Goal: Task Accomplishment & Management: Manage account settings

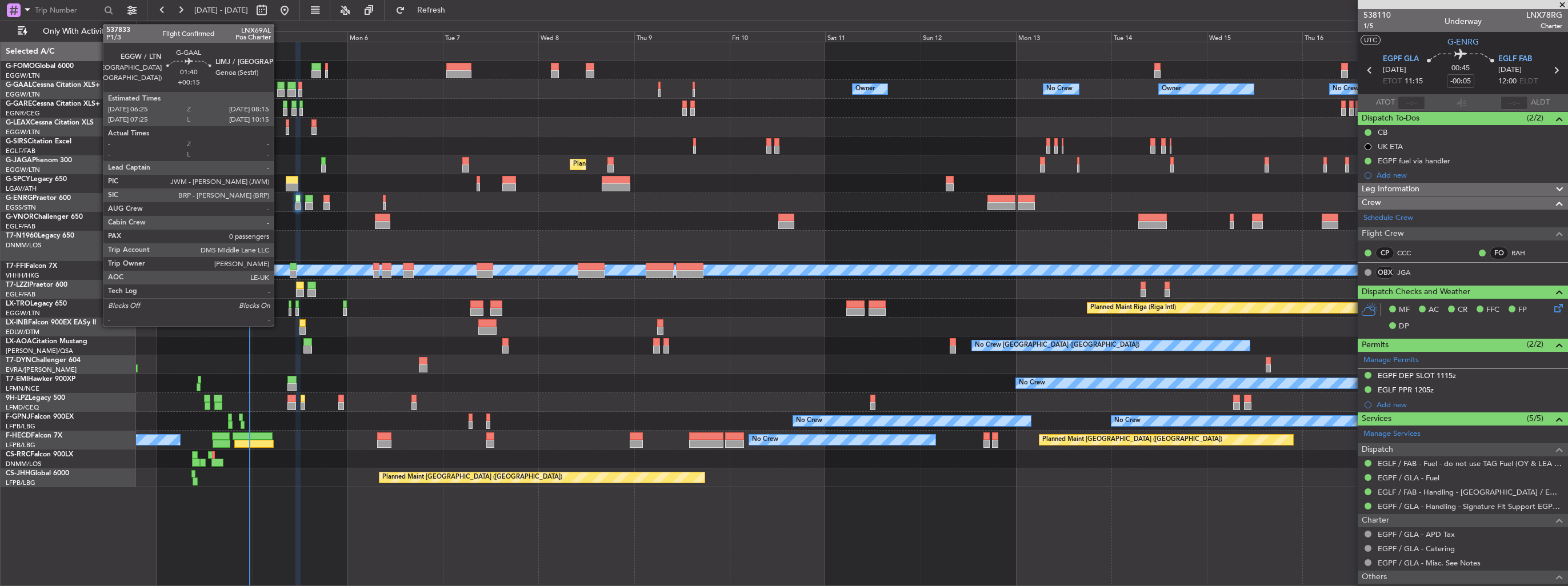
click at [279, 91] on div at bounding box center [281, 93] width 7 height 8
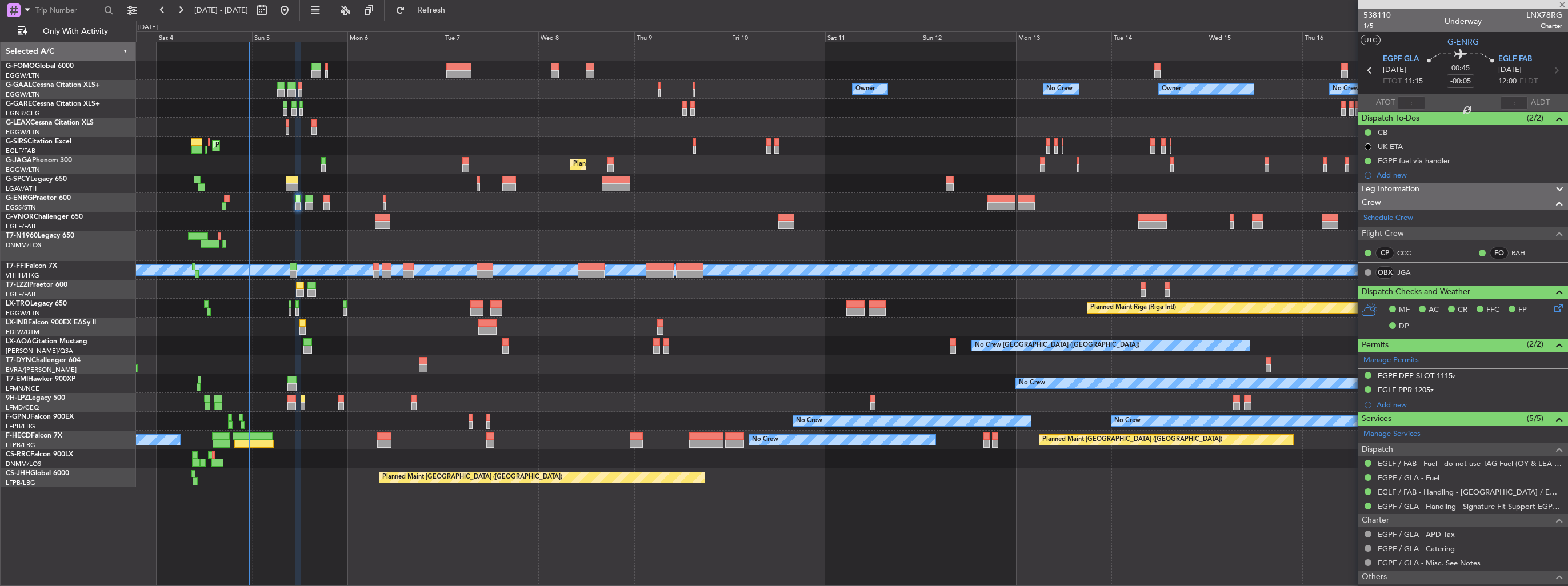
type input "+00:15"
type input "0"
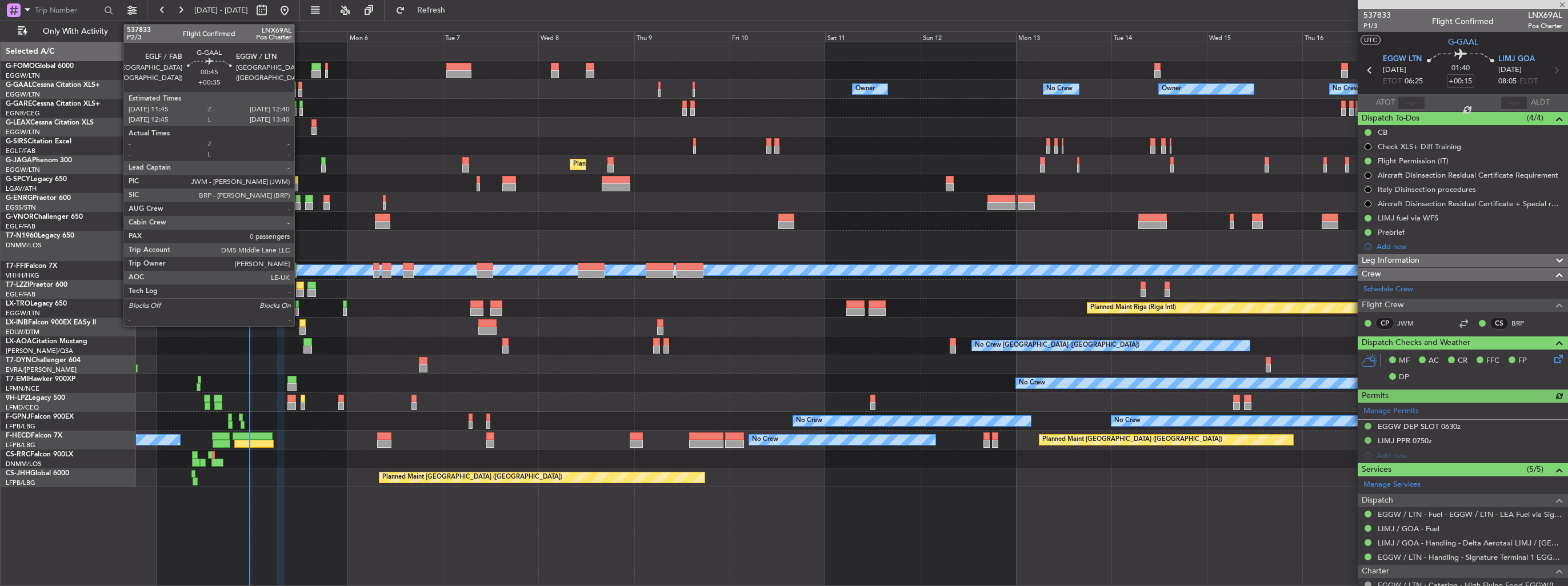
click at [300, 88] on div at bounding box center [300, 86] width 4 height 8
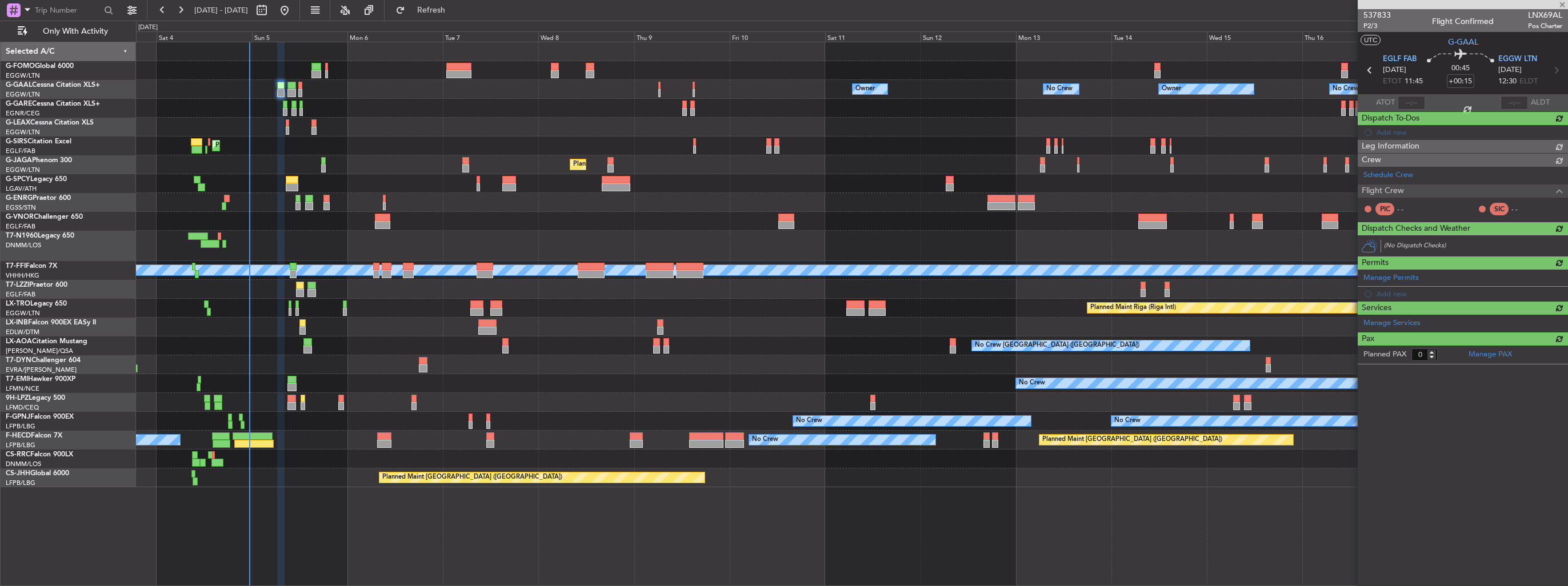
type input "+00:35"
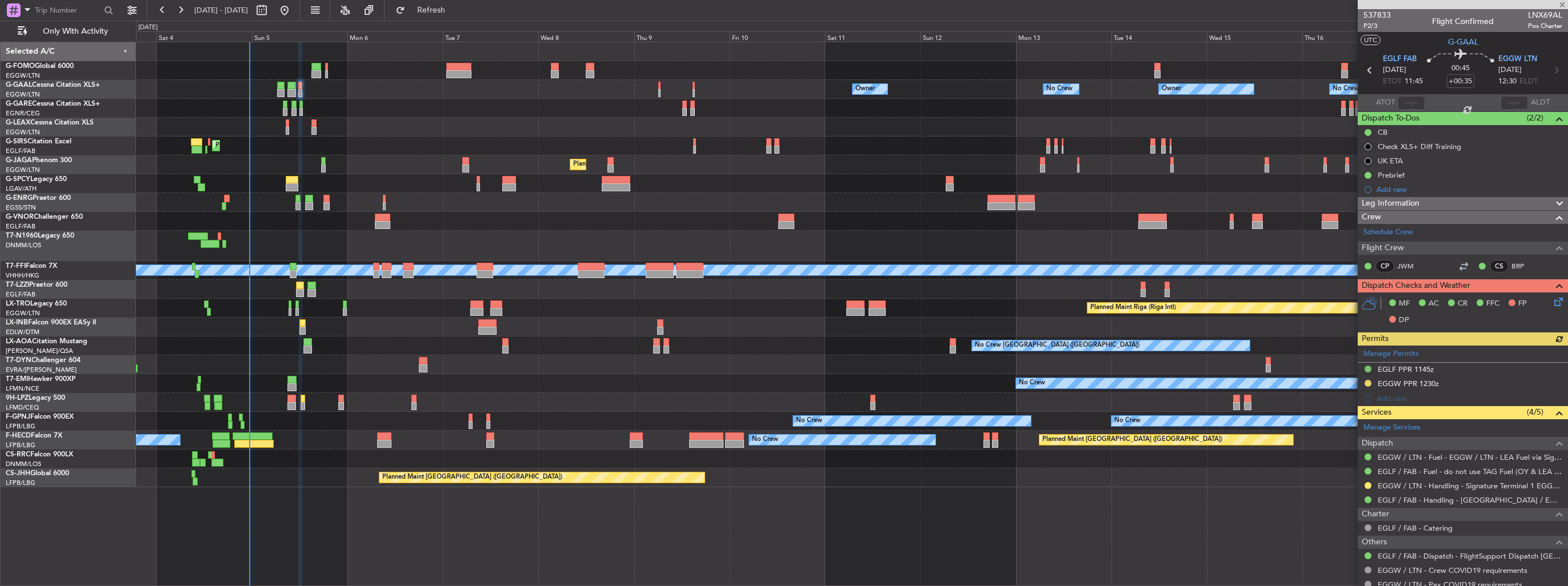
click at [1367, 381] on div "Manage Permits EGLF PPR 1145z EGGW PPR 1230z Add new" at bounding box center [1462, 376] width 210 height 61
click at [1370, 381] on button at bounding box center [1367, 383] width 7 height 7
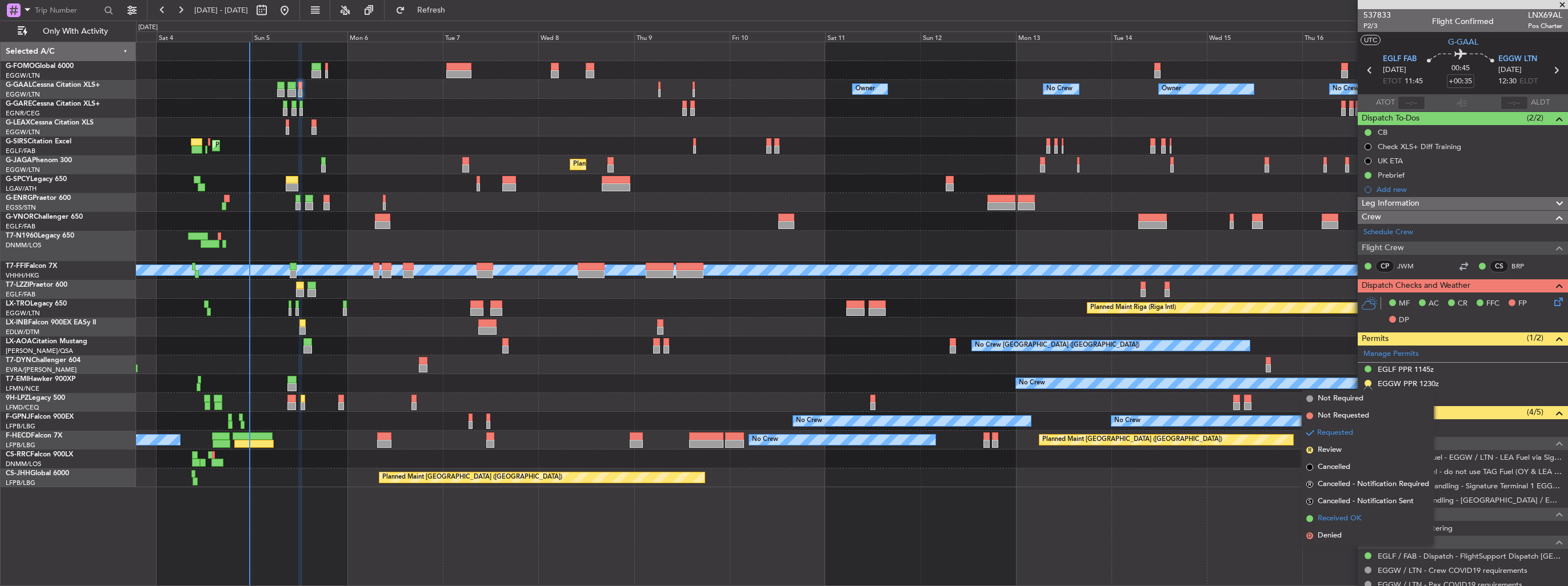
click at [1337, 511] on li "Received OK" at bounding box center [1367, 518] width 132 height 17
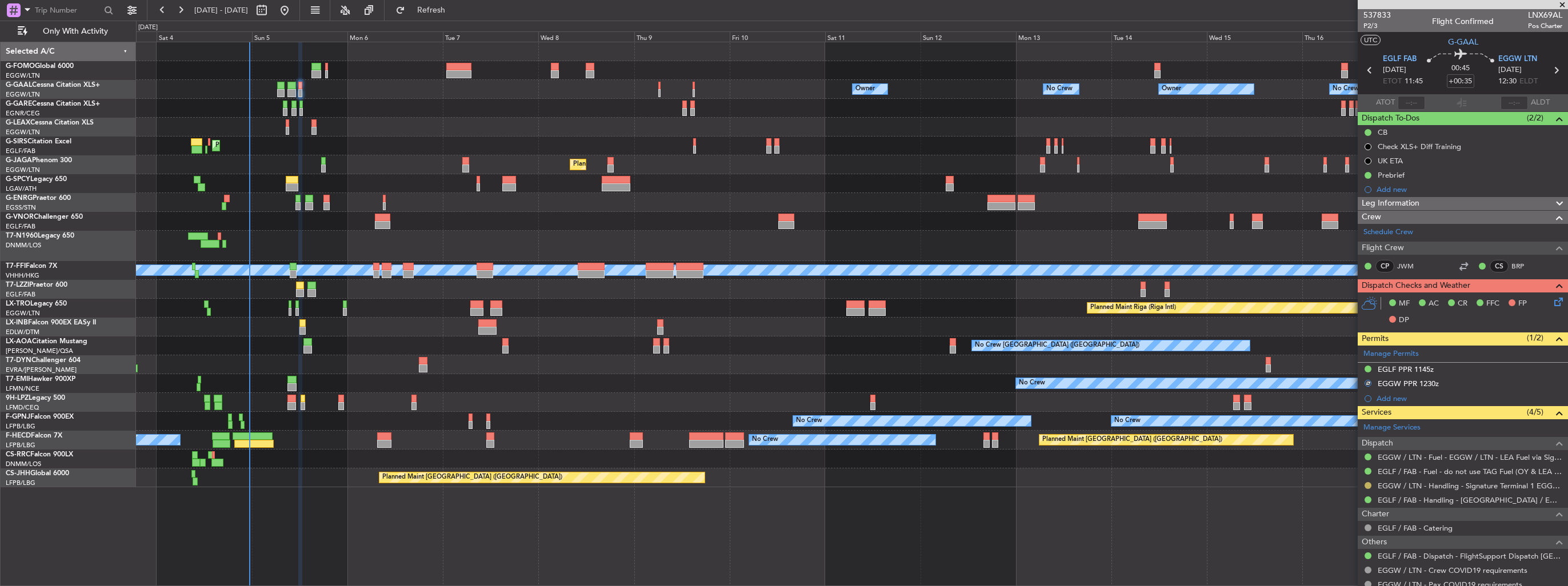
click at [1367, 485] on button at bounding box center [1367, 485] width 7 height 7
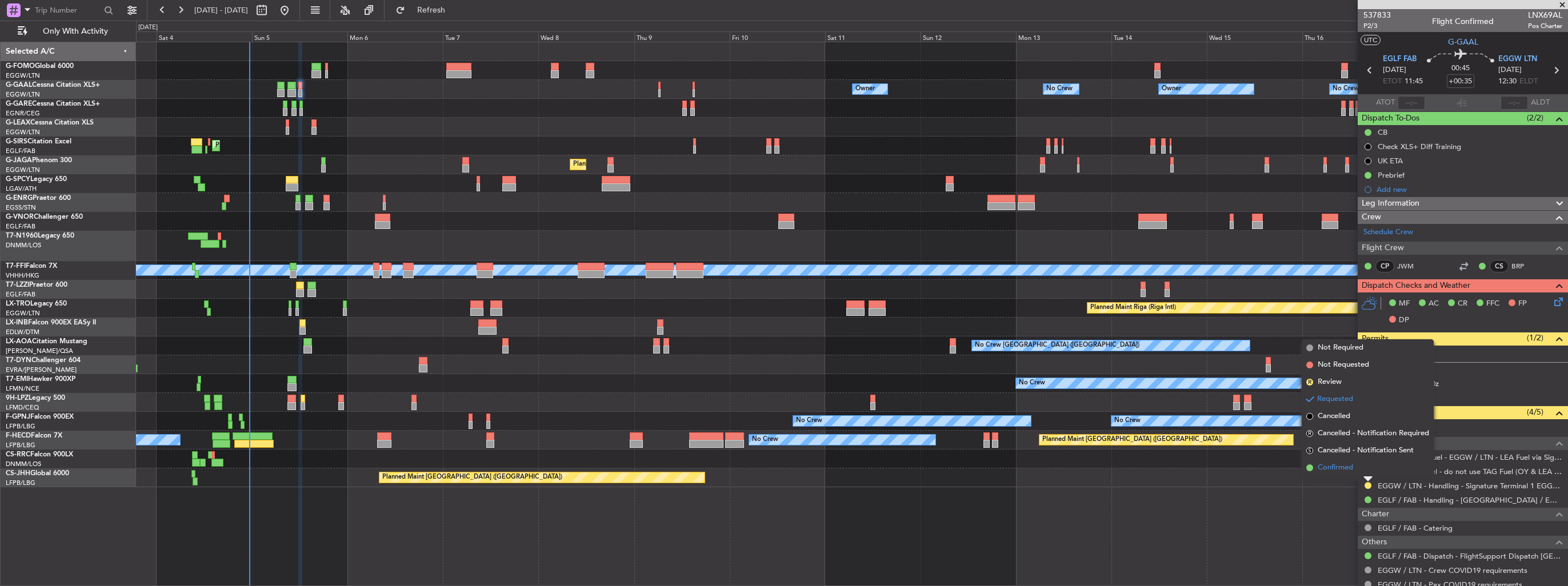
click at [1339, 471] on span "Confirmed" at bounding box center [1335, 468] width 35 height 11
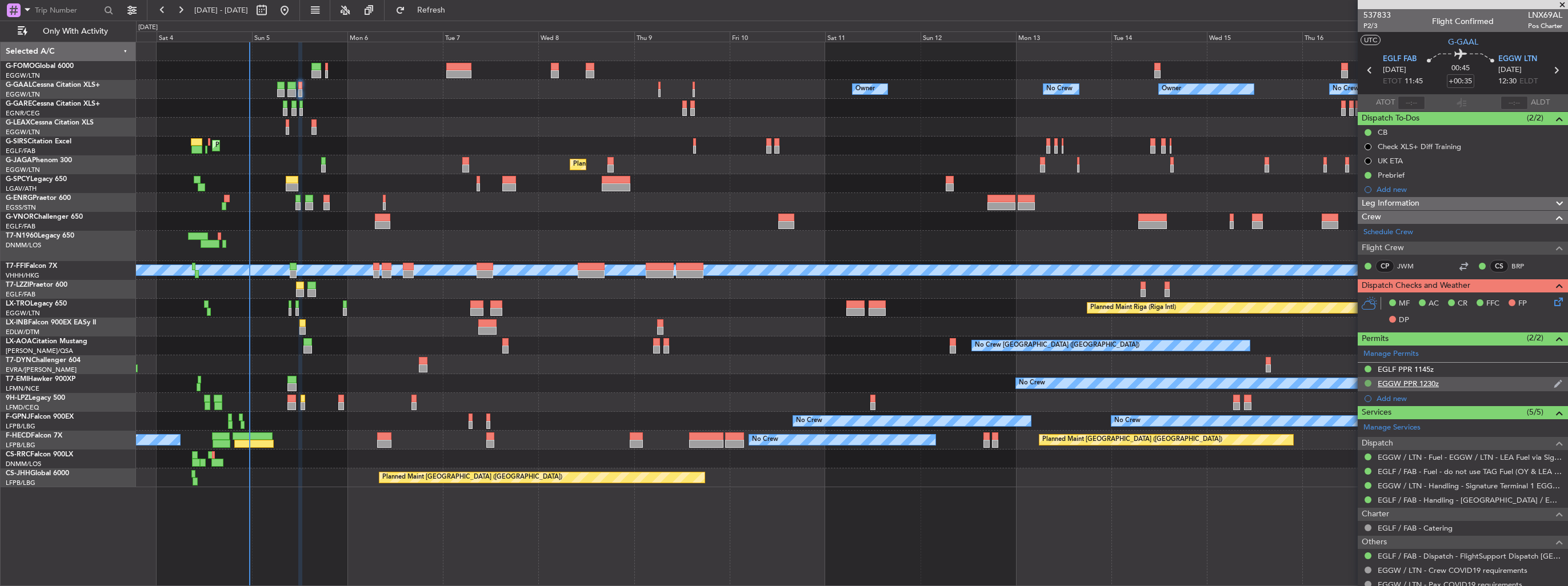
click at [1367, 383] on button at bounding box center [1367, 383] width 7 height 7
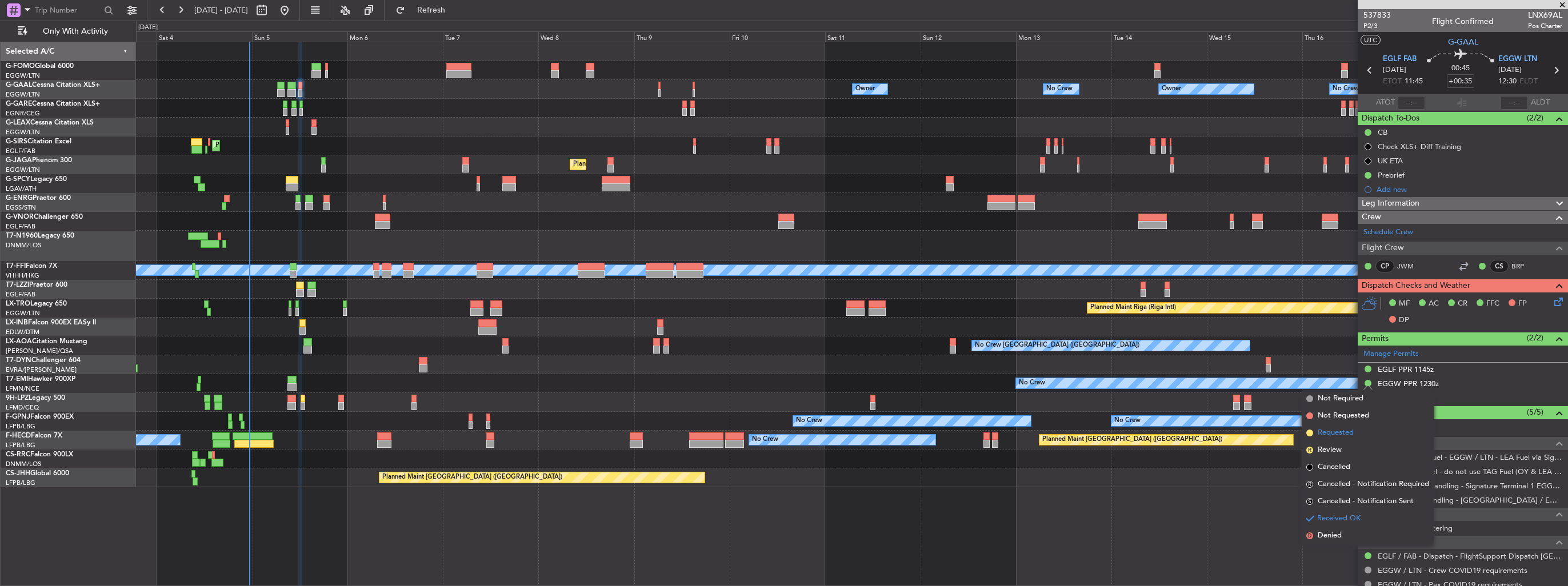
click at [1332, 427] on span "Requested" at bounding box center [1336, 433] width 36 height 11
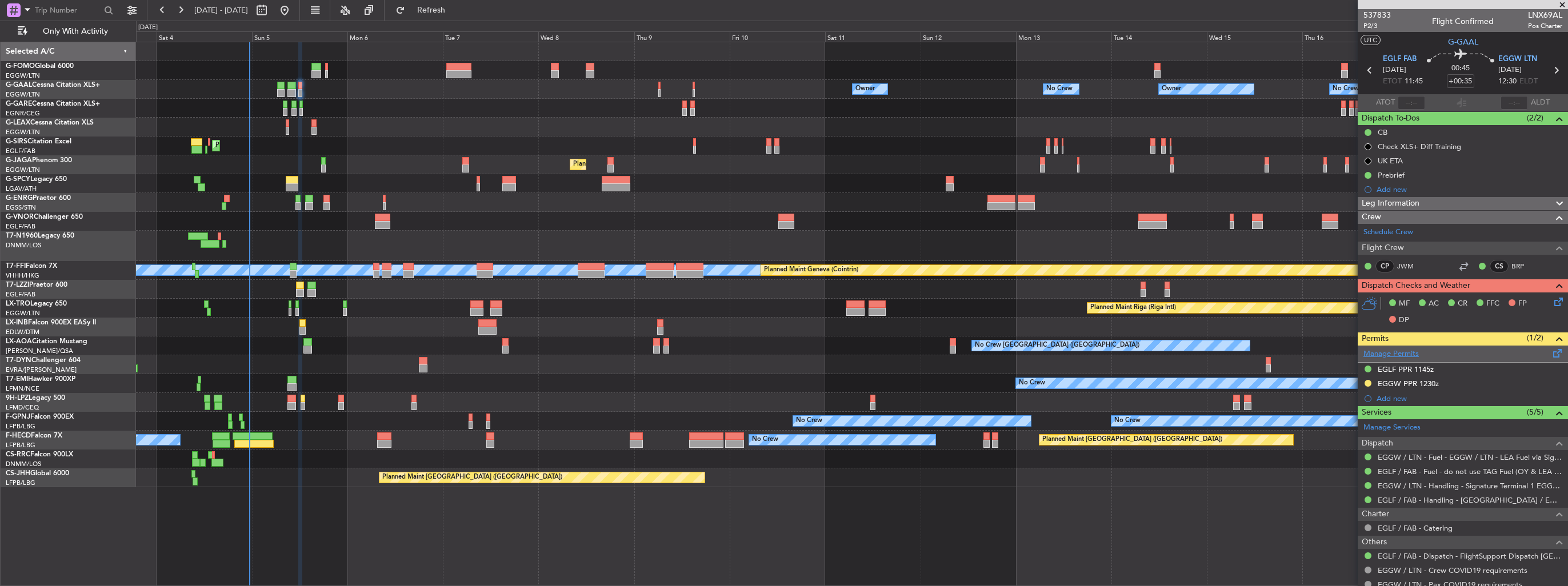
click at [1398, 353] on link "Manage Permits" at bounding box center [1391, 354] width 56 height 11
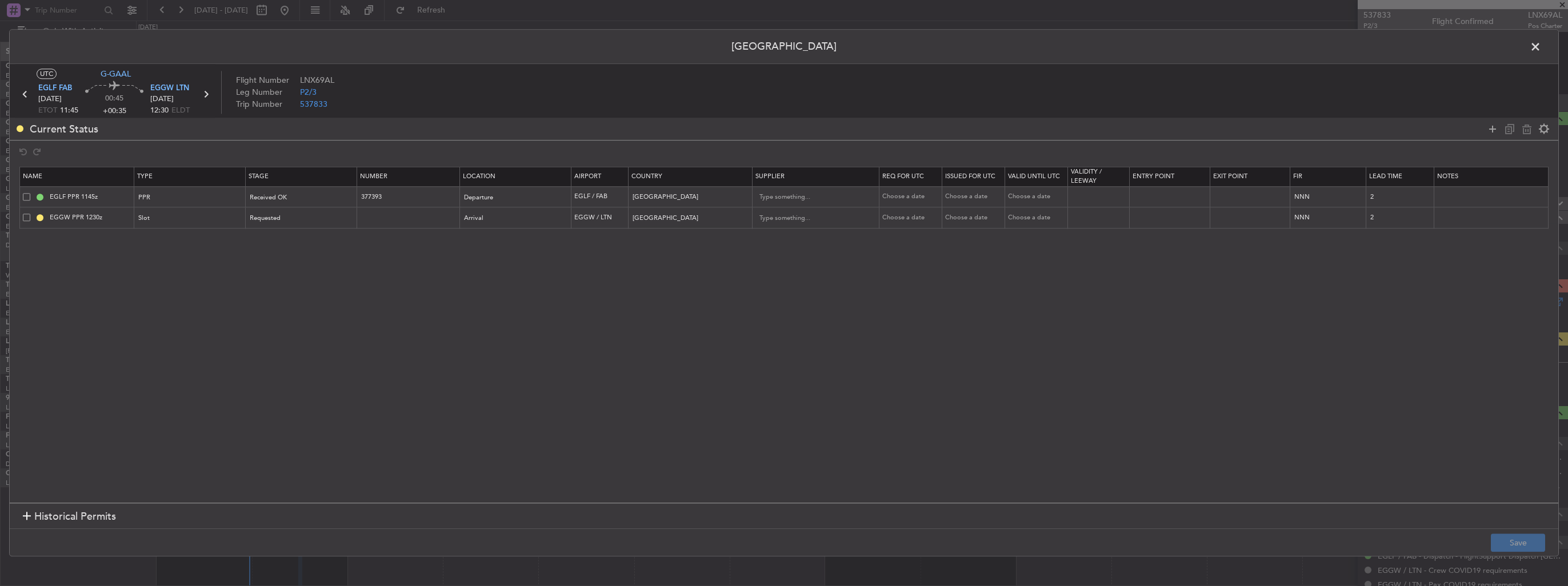
click at [29, 217] on span at bounding box center [26, 217] width 7 height 7
click at [31, 214] on input "checkbox" at bounding box center [31, 214] width 0 height 0
click at [1523, 129] on icon at bounding box center [1526, 128] width 14 height 14
click at [1529, 529] on footer "Save" at bounding box center [784, 543] width 1548 height 28
click at [1529, 536] on button "Save" at bounding box center [1517, 543] width 54 height 18
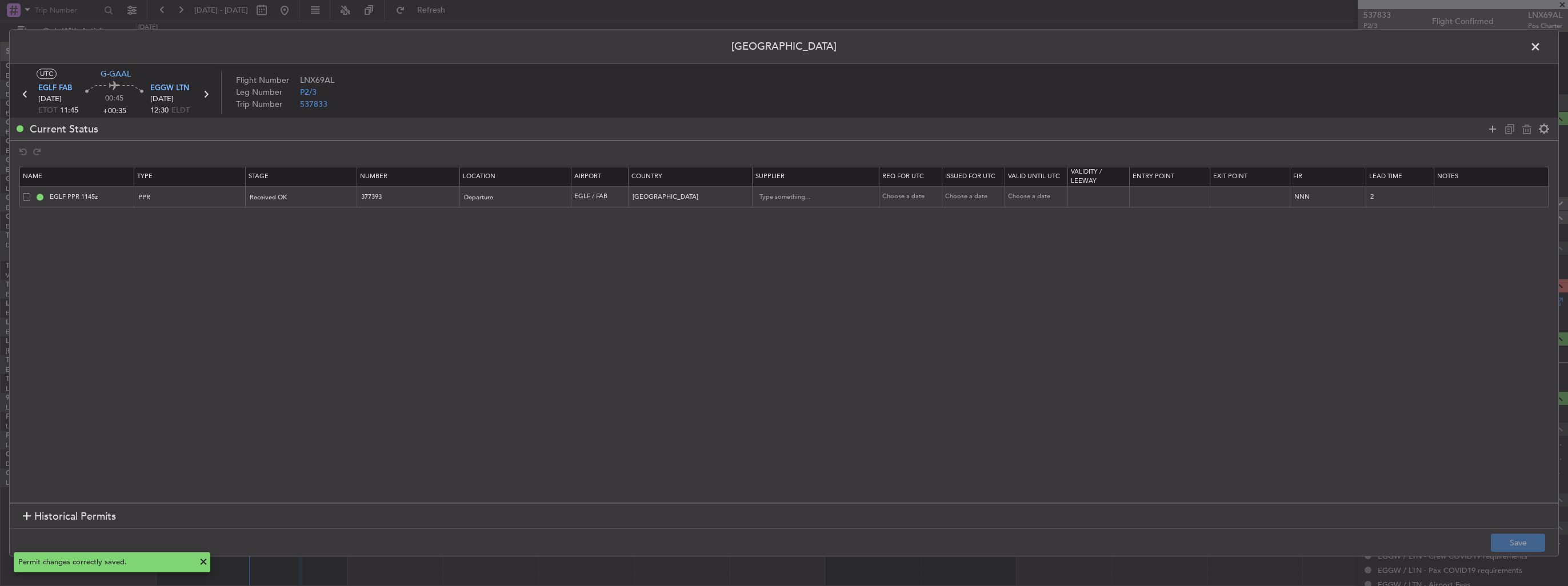
click at [1541, 43] on span at bounding box center [1541, 50] width 0 height 23
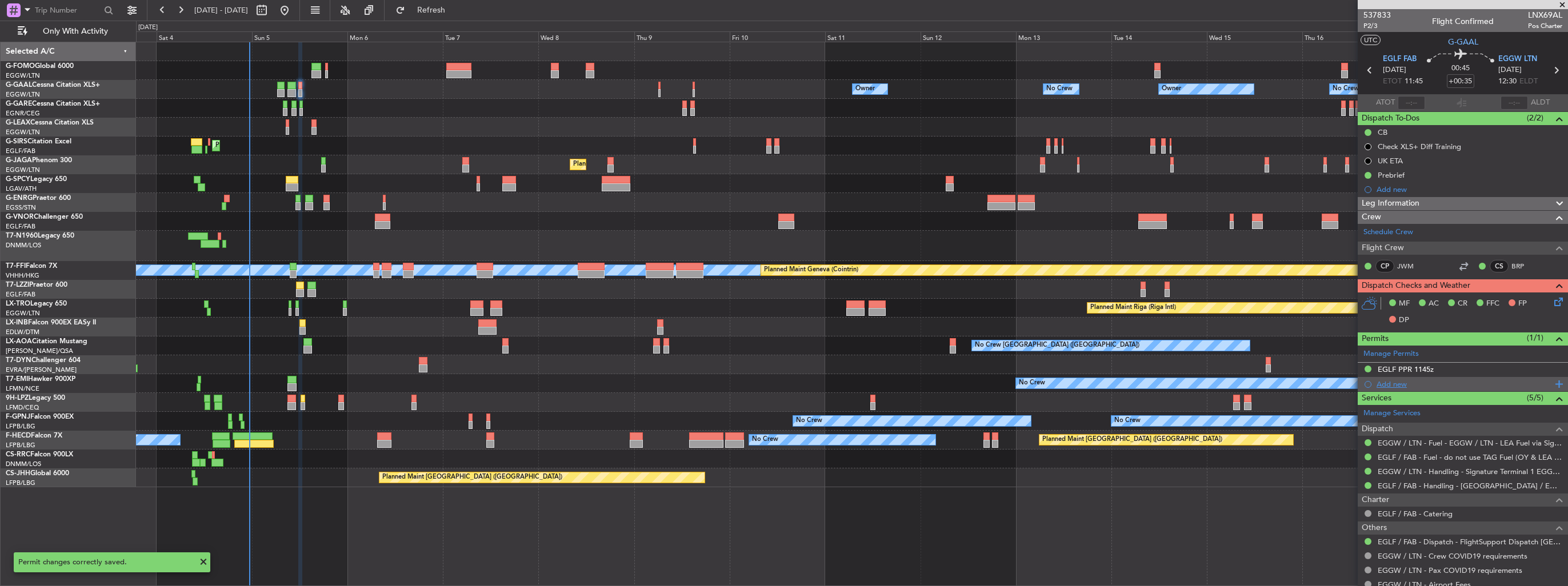
click at [1397, 381] on div "Add new" at bounding box center [1464, 385] width 175 height 10
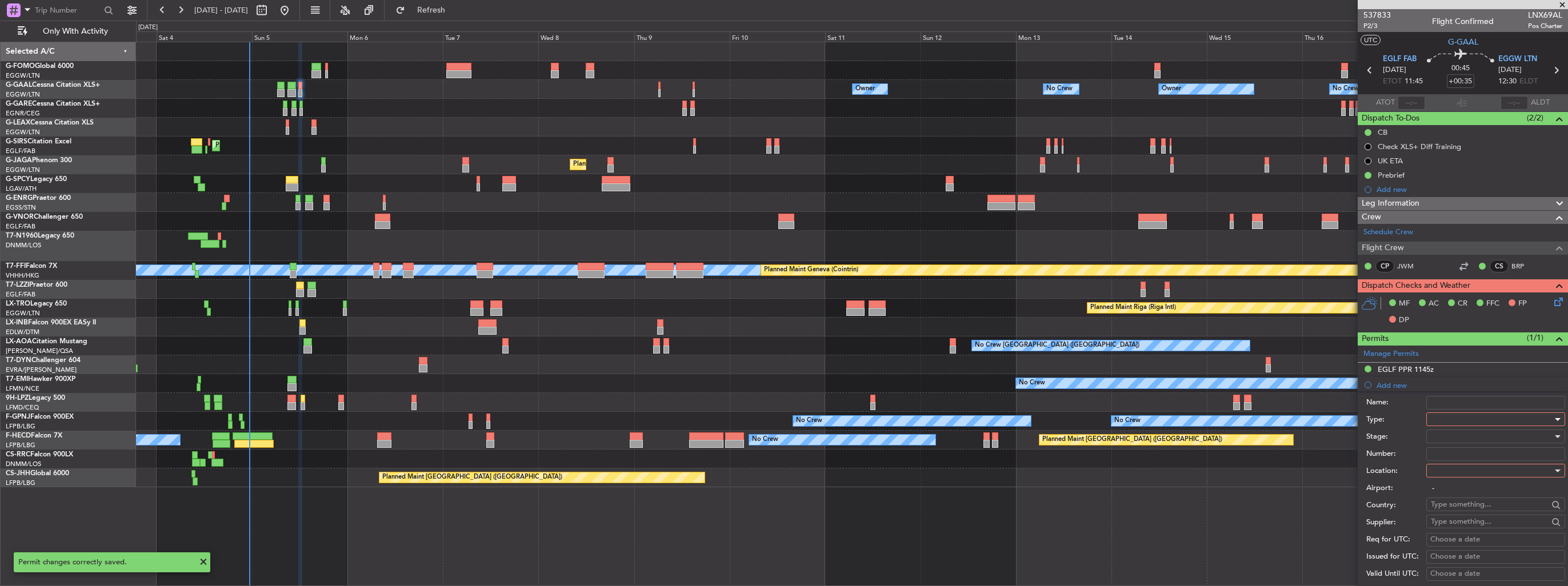
click at [1476, 412] on div at bounding box center [1491, 419] width 122 height 17
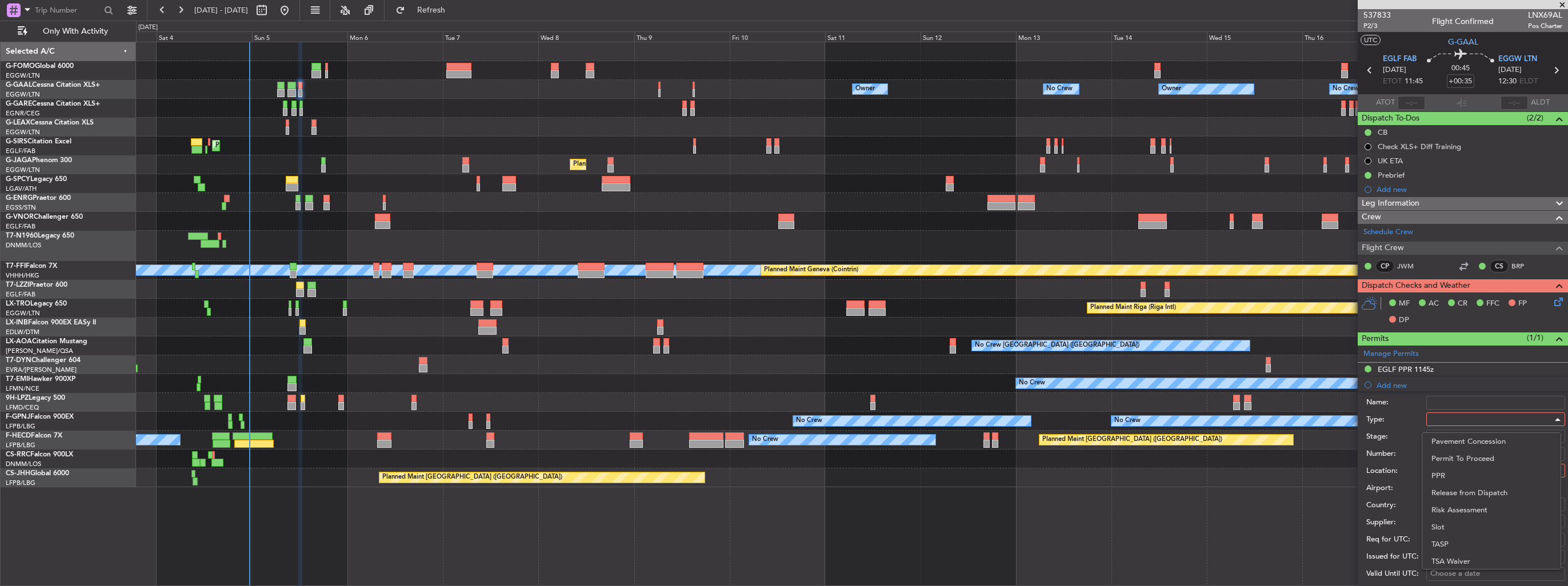
click at [1483, 533] on span "Slot" at bounding box center [1491, 527] width 120 height 17
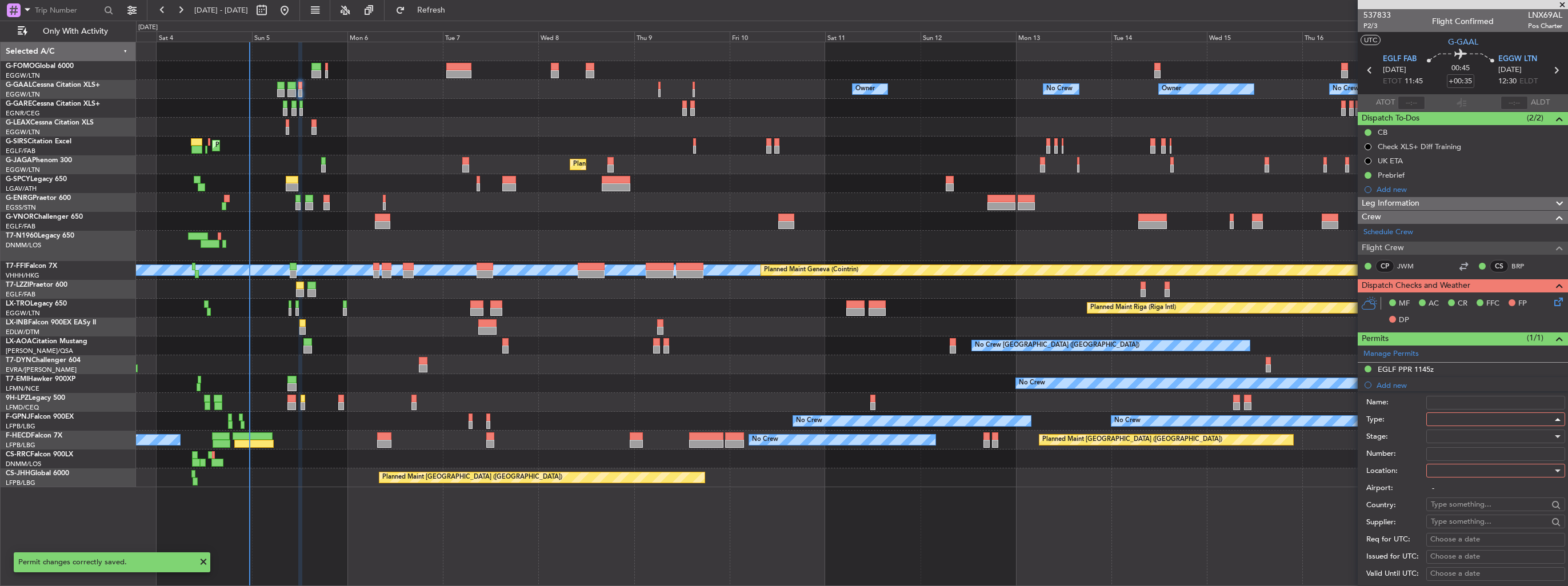
scroll to position [344, 0]
click at [1488, 471] on div at bounding box center [1491, 471] width 122 height 17
click at [1475, 529] on span "Arrival" at bounding box center [1491, 527] width 120 height 17
type input "EGGW / LTN"
click at [1481, 440] on div at bounding box center [1491, 436] width 122 height 17
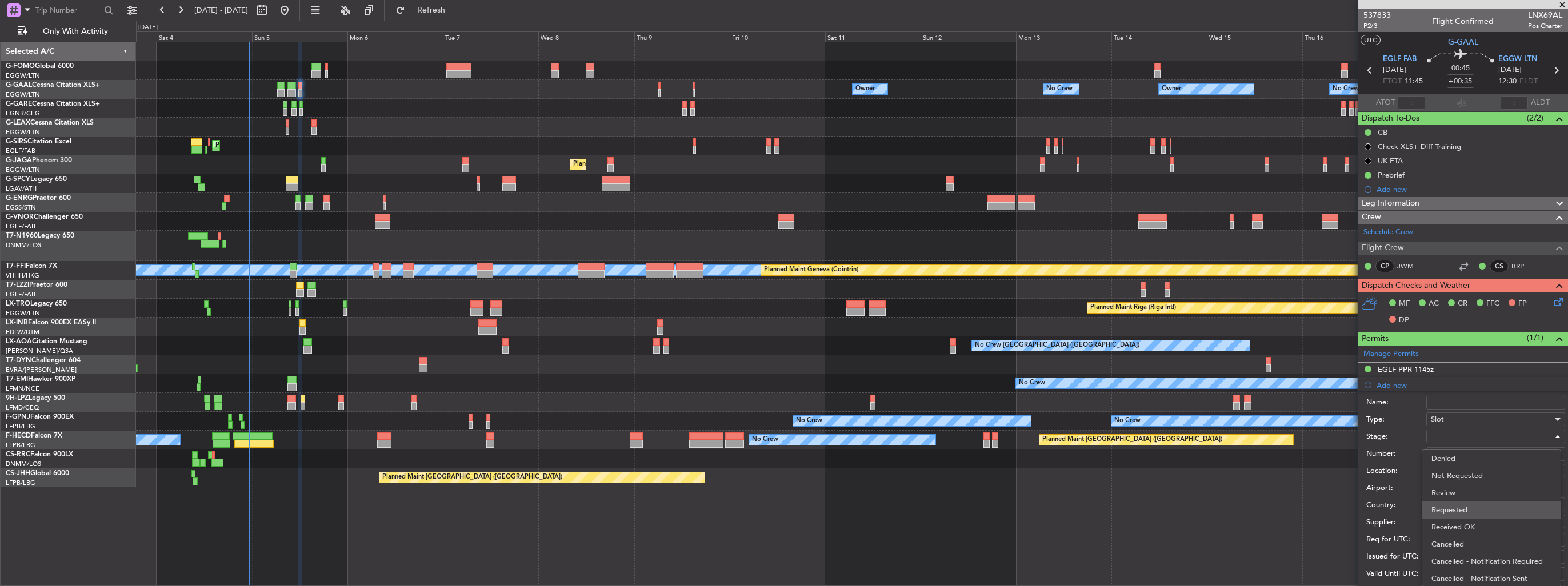
click at [1471, 508] on span "Requested" at bounding box center [1491, 510] width 120 height 17
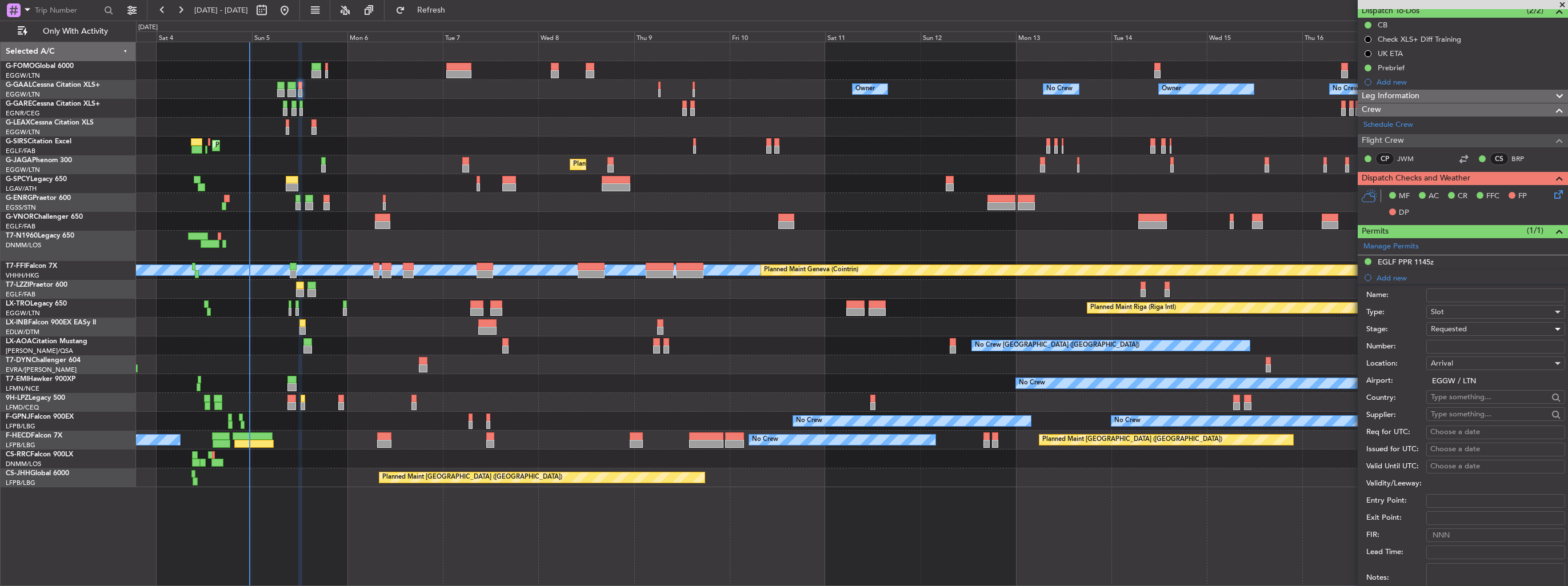
scroll to position [171, 0]
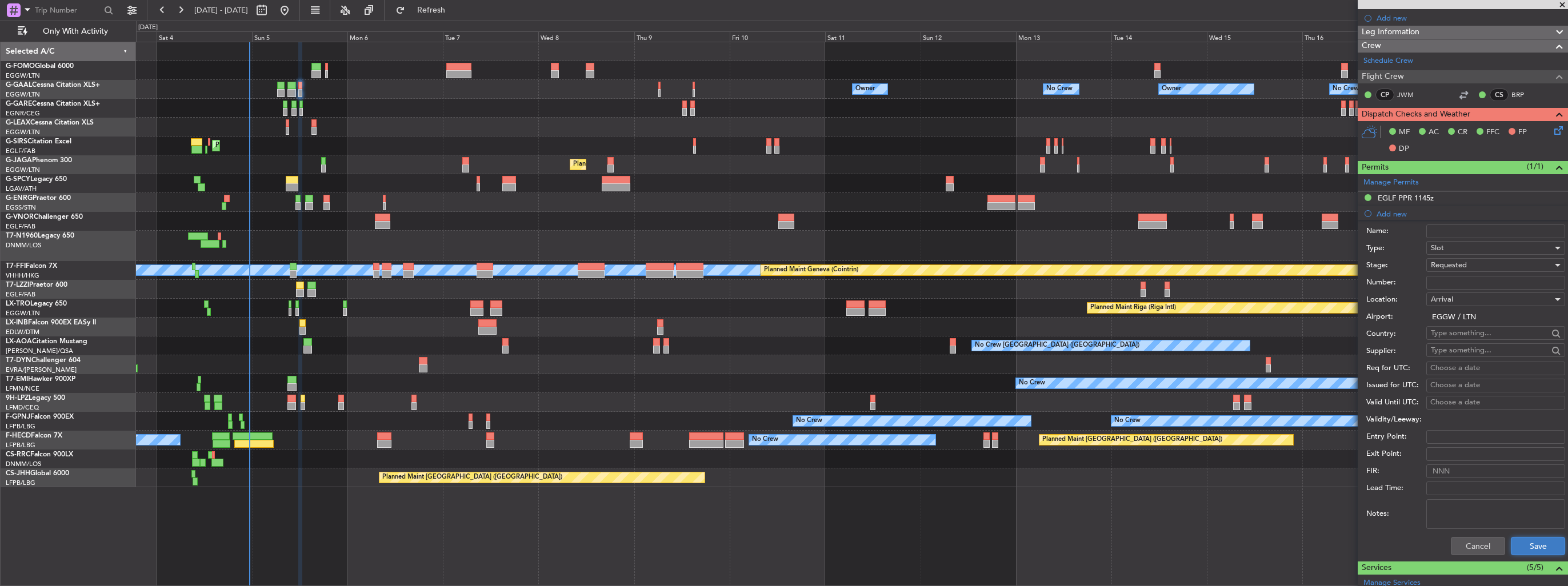
click at [1530, 549] on button "Save" at bounding box center [1538, 546] width 54 height 18
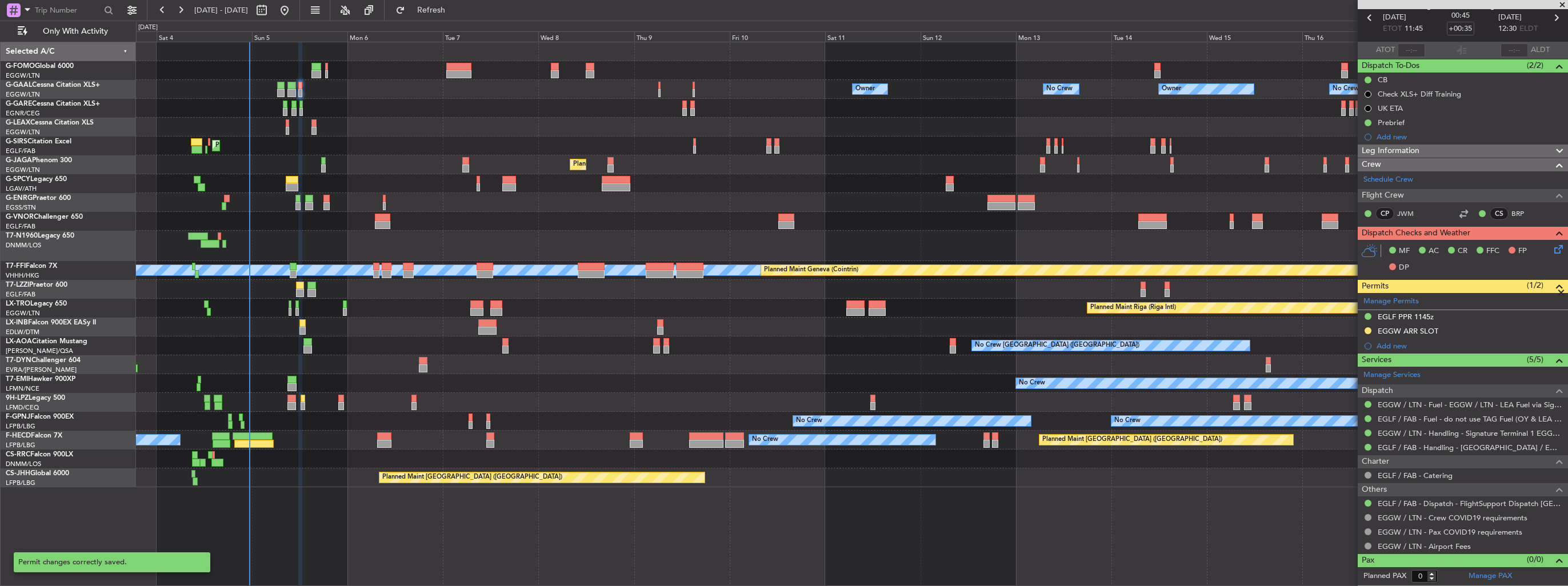
scroll to position [50, 0]
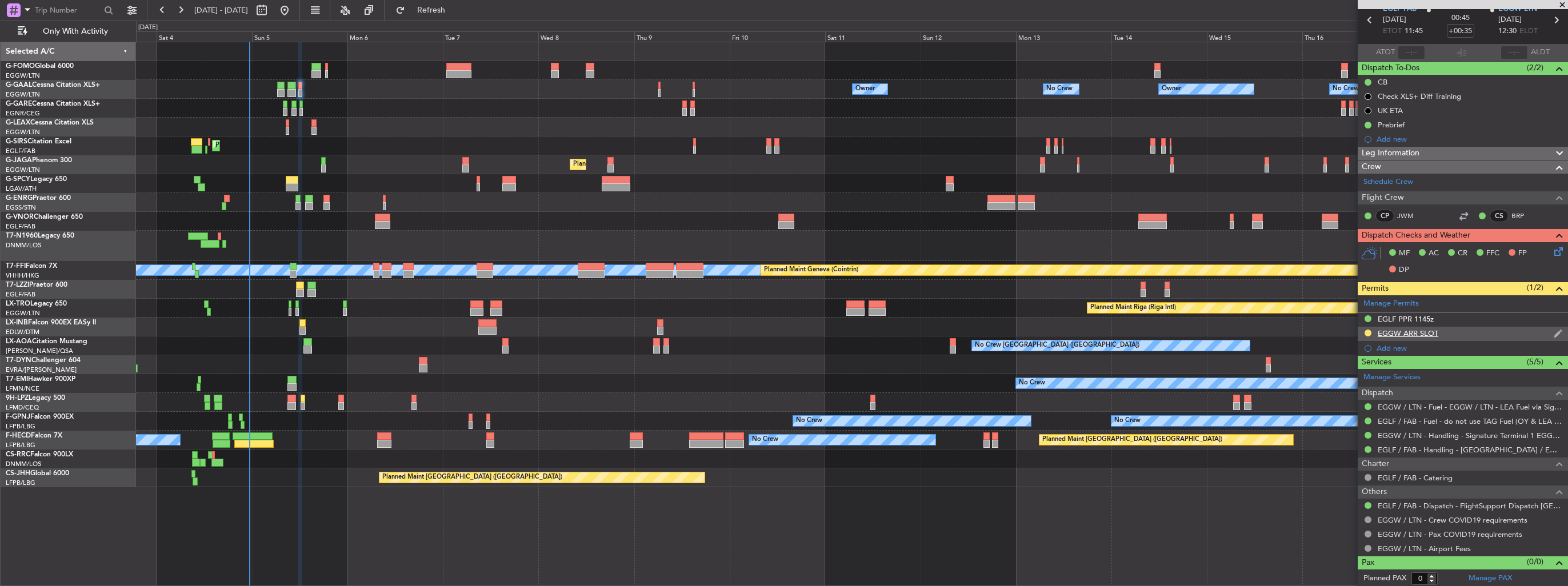
click at [1553, 332] on img at bounding box center [1557, 333] width 8 height 11
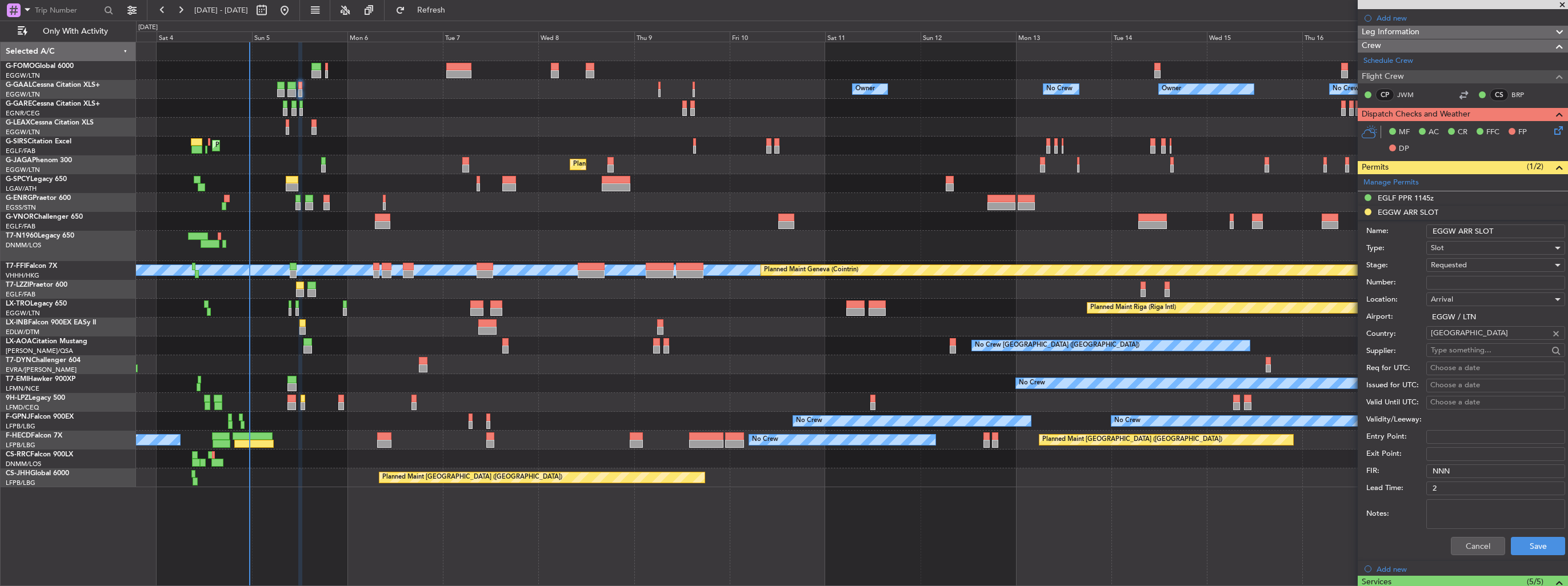
click at [1523, 229] on input "EGGW ARR SLOT" at bounding box center [1496, 231] width 139 height 14
click at [1509, 228] on input "EGGW ARR SLOT 12140z" at bounding box center [1496, 231] width 139 height 14
type input "EGGW ARR SLOT 1240z"
click at [1525, 543] on button "Save" at bounding box center [1538, 546] width 54 height 18
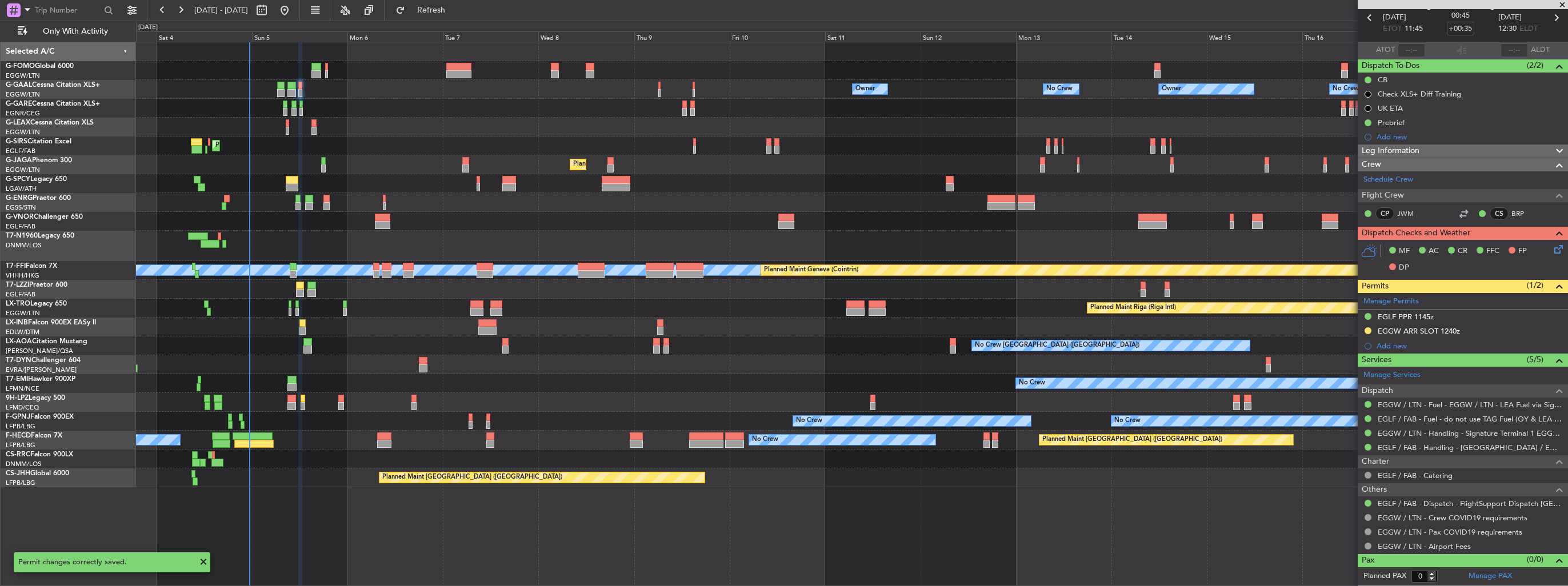
scroll to position [50, 0]
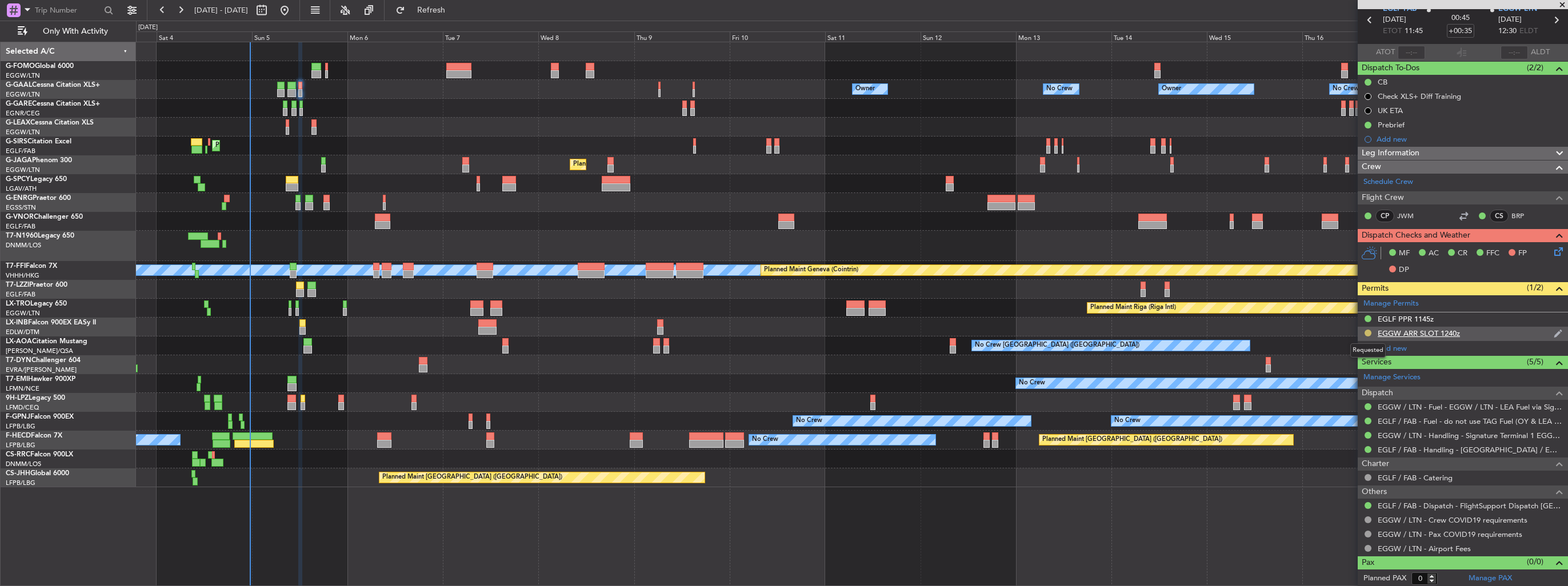
click at [1366, 332] on button at bounding box center [1367, 333] width 7 height 7
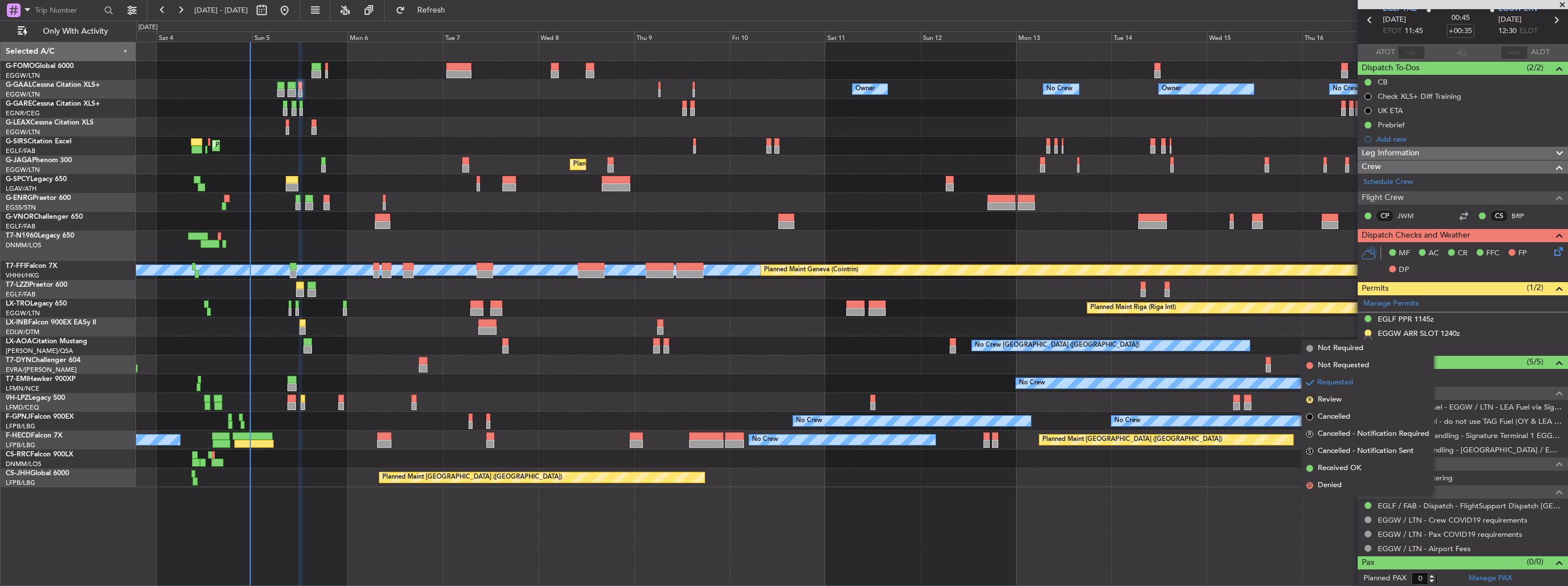
click at [1174, 514] on div "Owner No Crew Owner Owner Owner No Crew AOG Maint [GEOGRAPHIC_DATA] Planned [GE…" at bounding box center [852, 313] width 1432 height 544
click at [1236, 525] on div "Owner No Crew Owner Owner Owner No Crew AOG Maint [GEOGRAPHIC_DATA] Planned [GE…" at bounding box center [852, 313] width 1432 height 544
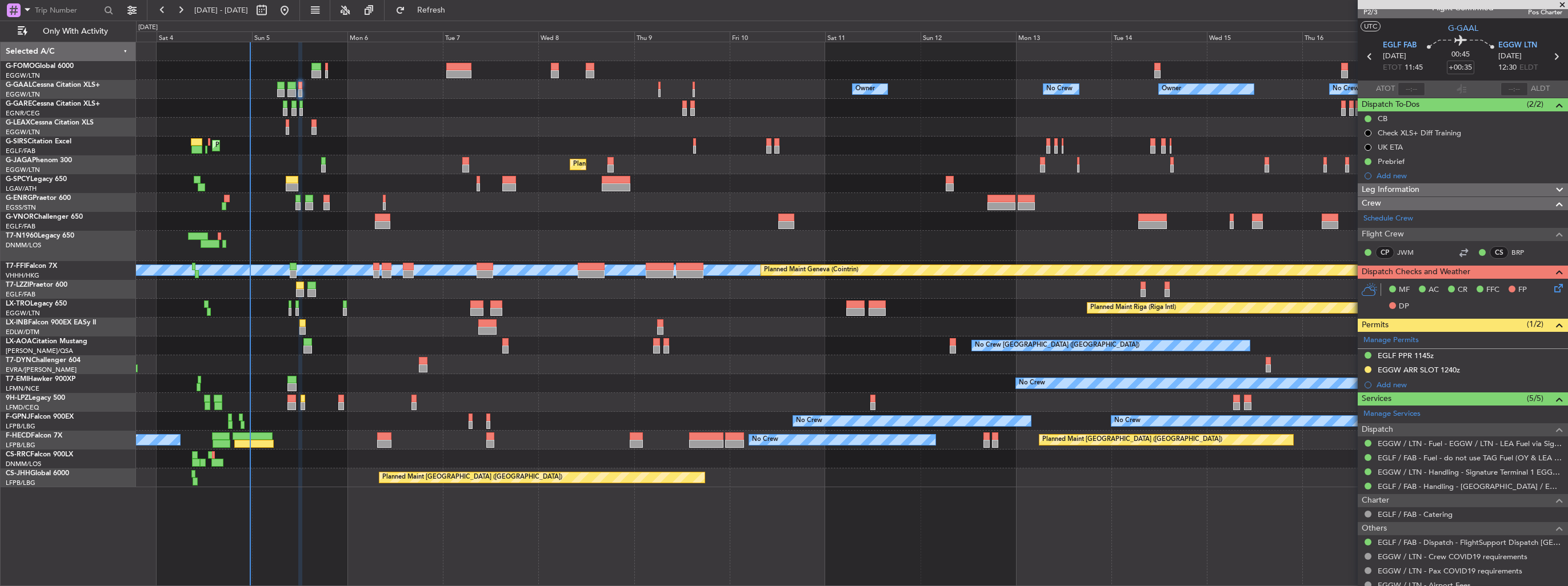
scroll to position [0, 0]
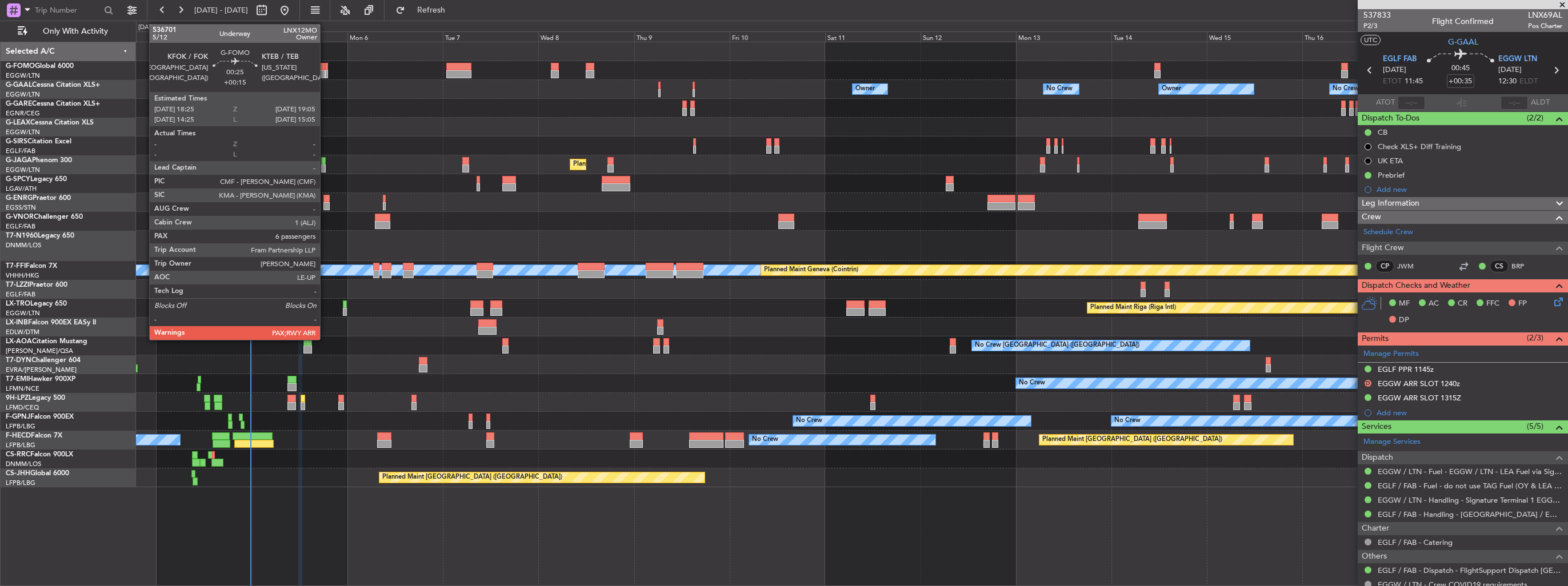
click at [325, 71] on div at bounding box center [326, 74] width 2 height 8
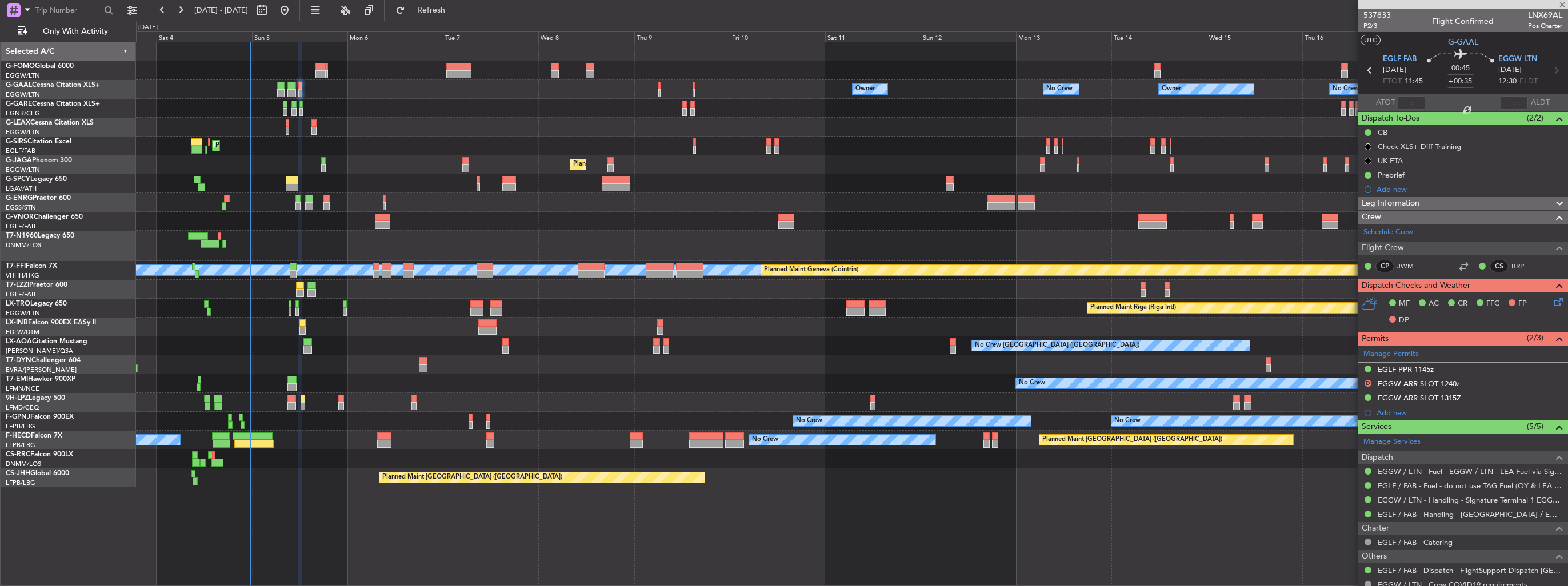
type input "+00:15"
type input "6"
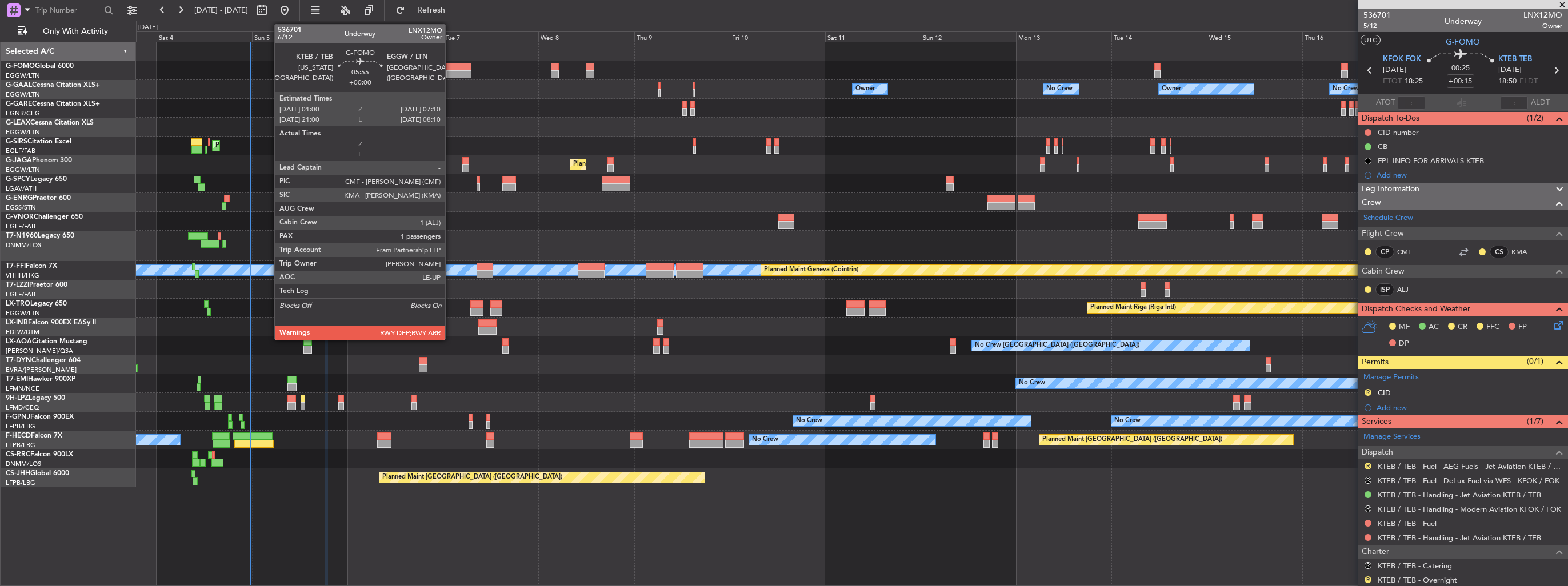
click at [450, 74] on div at bounding box center [458, 74] width 25 height 8
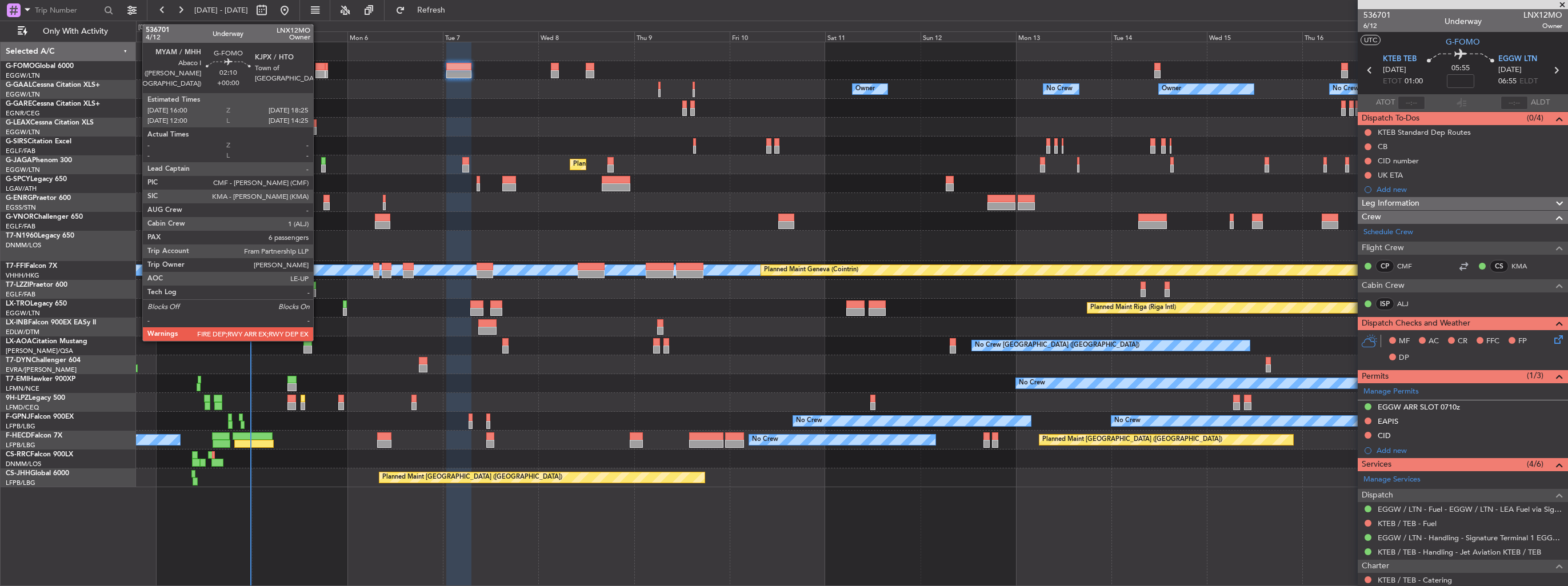
click at [318, 71] on div at bounding box center [320, 74] width 10 height 8
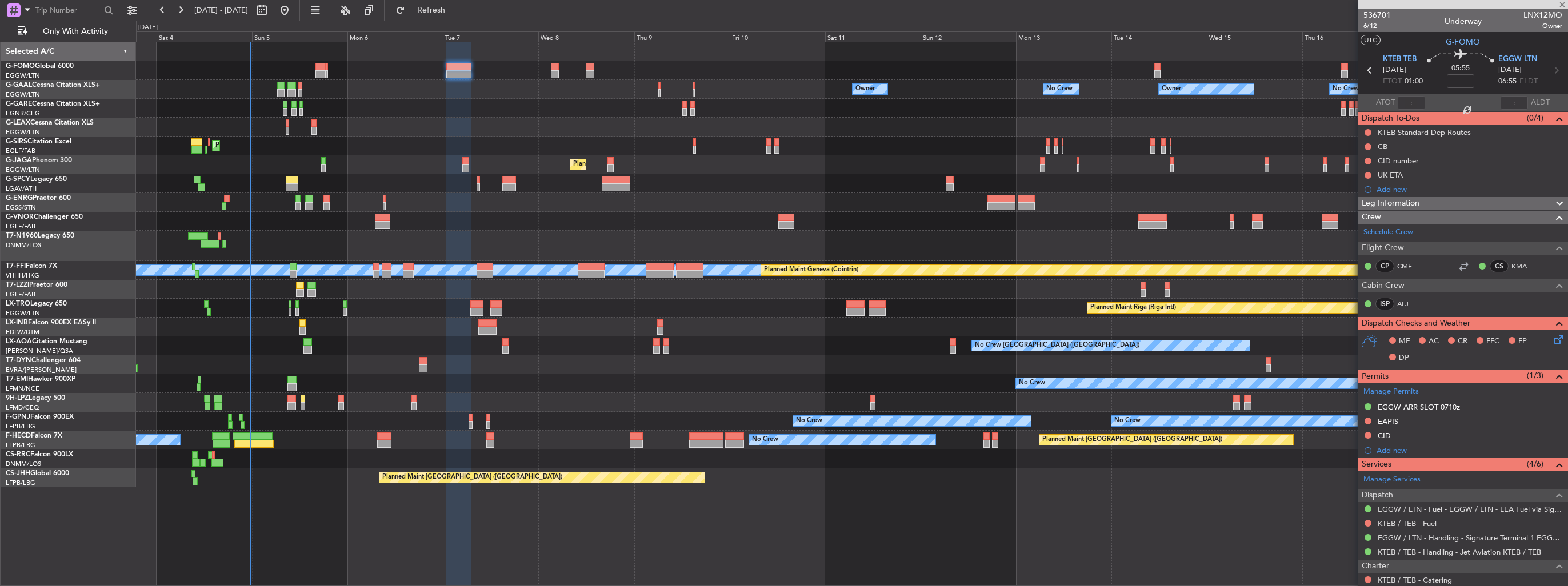
type input "6"
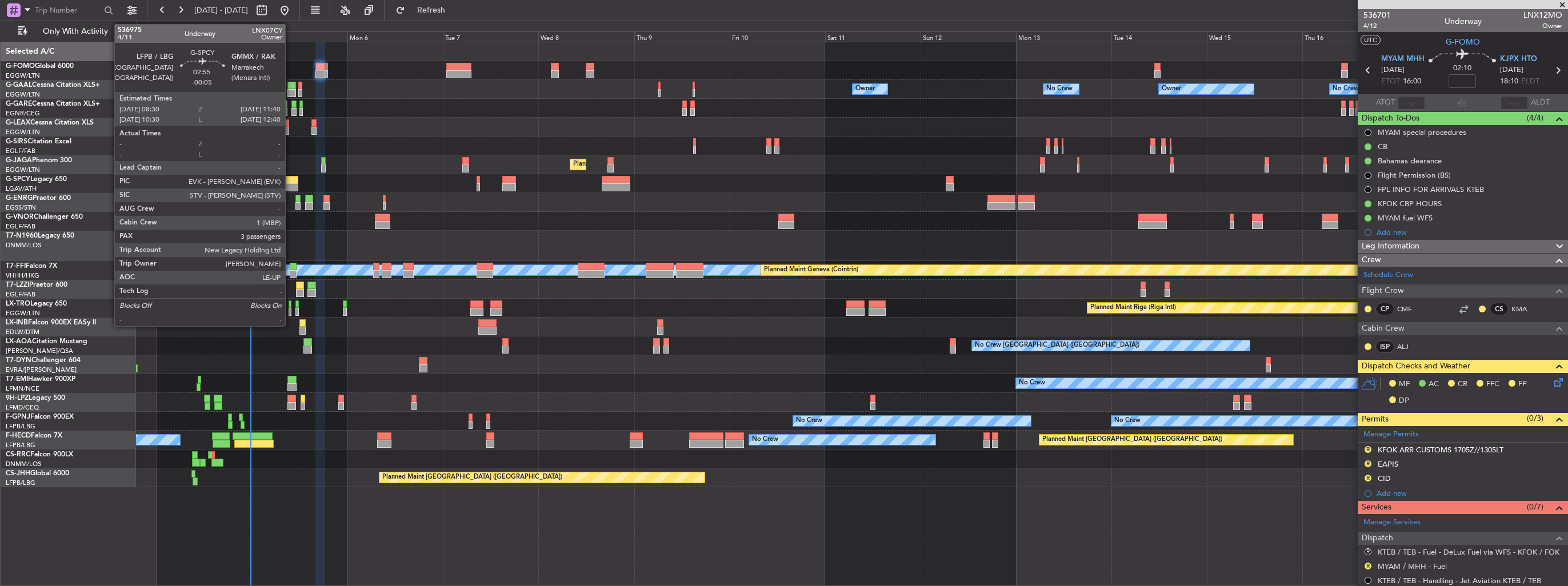
click at [291, 187] on div at bounding box center [292, 187] width 13 height 8
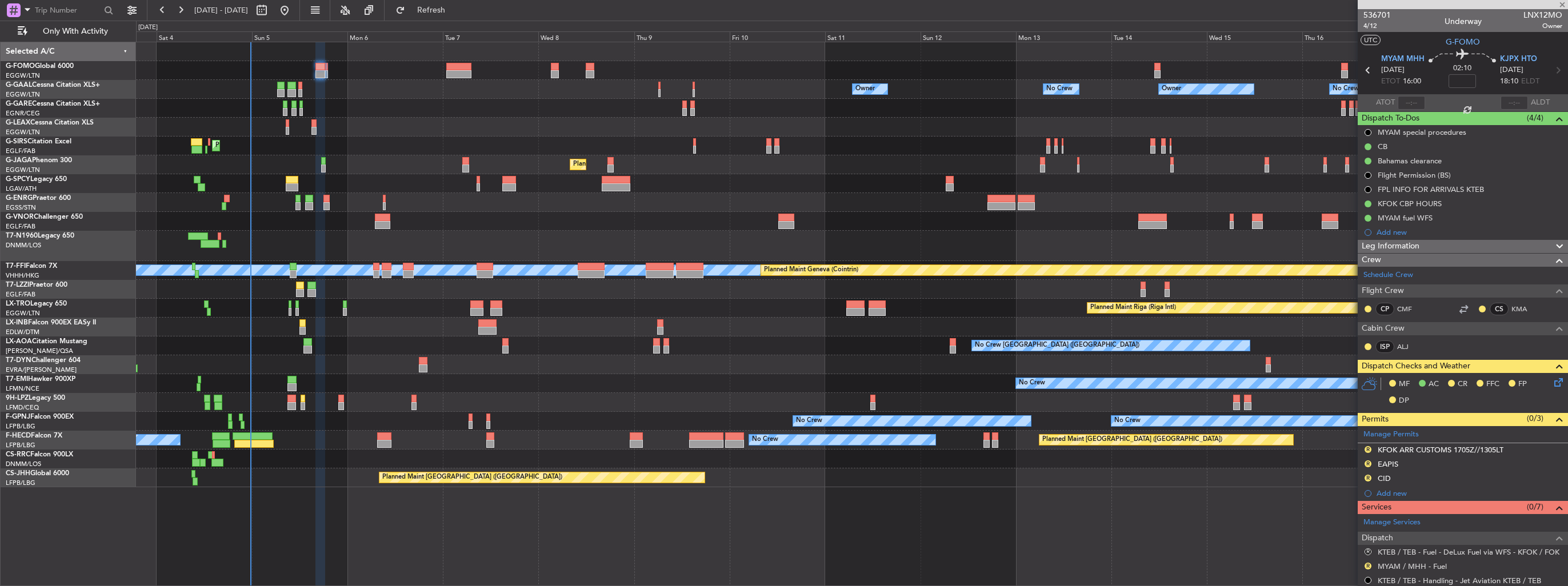
type input "-00:05"
type input "3"
